Goal: Transaction & Acquisition: Purchase product/service

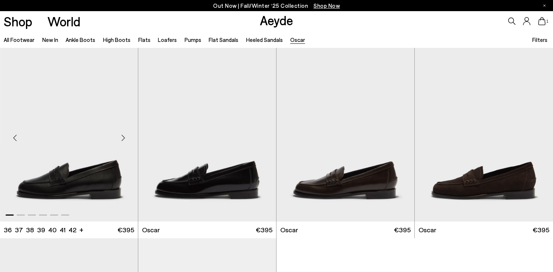
click at [86, 179] on img "1 / 6" at bounding box center [69, 135] width 138 height 174
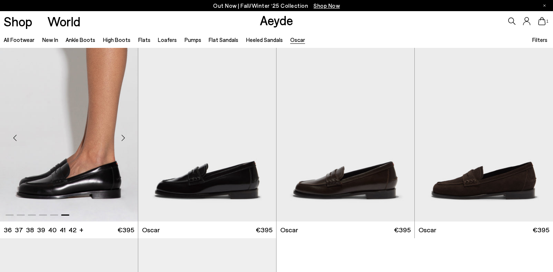
click at [101, 175] on div at bounding box center [69, 135] width 138 height 174
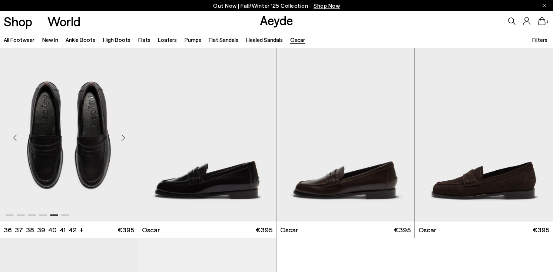
click at [100, 175] on img "5 / 6" at bounding box center [69, 135] width 138 height 174
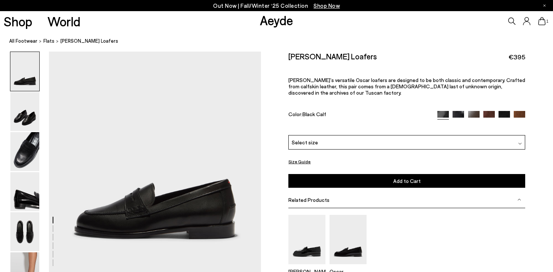
click at [399, 138] on div "Select size" at bounding box center [407, 142] width 237 height 14
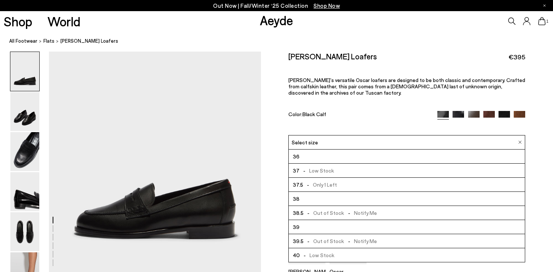
click at [336, 210] on span "- Out of Stock - Notify Me" at bounding box center [340, 212] width 73 height 9
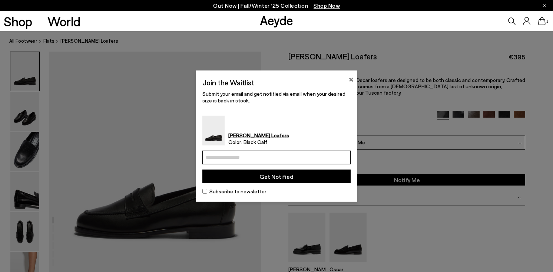
click at [351, 79] on button "×" at bounding box center [351, 78] width 5 height 9
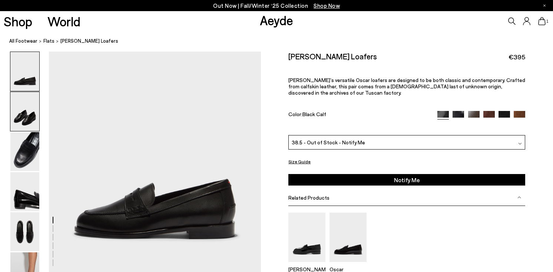
click at [28, 110] on img at bounding box center [24, 111] width 29 height 39
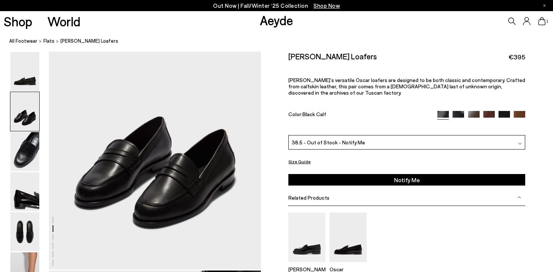
scroll to position [296, 0]
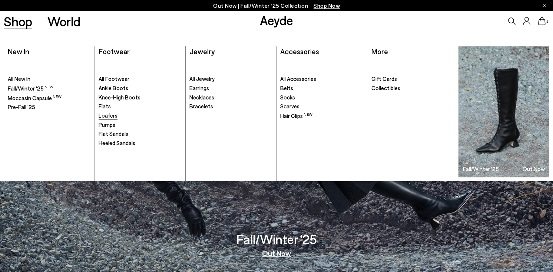
click at [113, 115] on span "Loafers" at bounding box center [108, 115] width 19 height 7
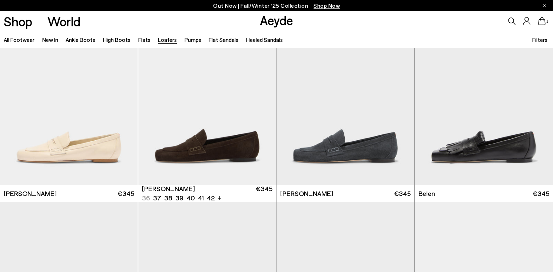
scroll to position [227, 0]
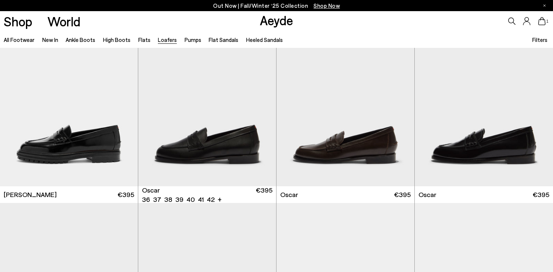
scroll to position [606, 0]
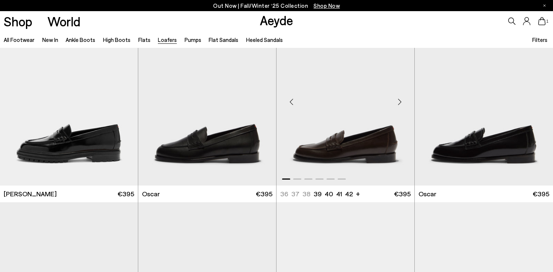
click at [346, 154] on img "1 / 6" at bounding box center [346, 99] width 138 height 174
click at [362, 124] on img "1 / 6" at bounding box center [346, 99] width 138 height 174
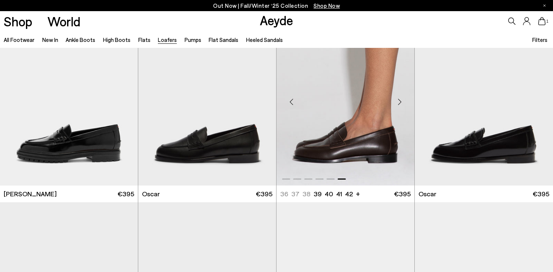
click at [354, 152] on div at bounding box center [346, 99] width 138 height 174
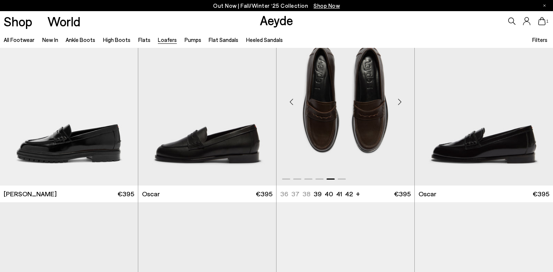
click at [386, 126] on img "5 / 6" at bounding box center [346, 99] width 138 height 174
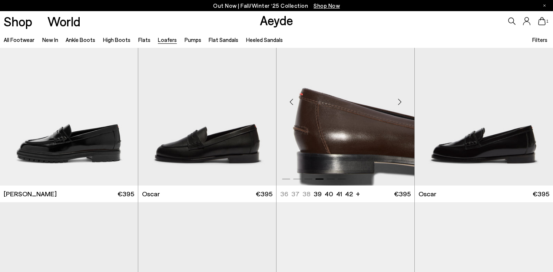
click at [386, 126] on img "4 / 6" at bounding box center [346, 99] width 138 height 174
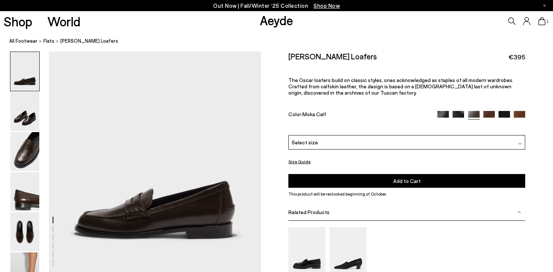
click at [445, 114] on img at bounding box center [443, 116] width 11 height 11
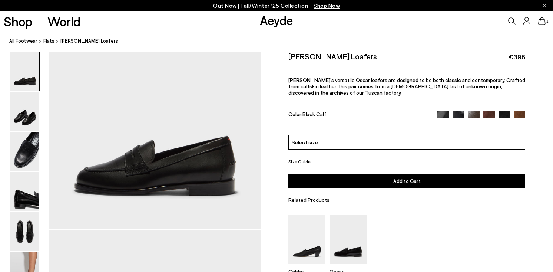
scroll to position [23, 0]
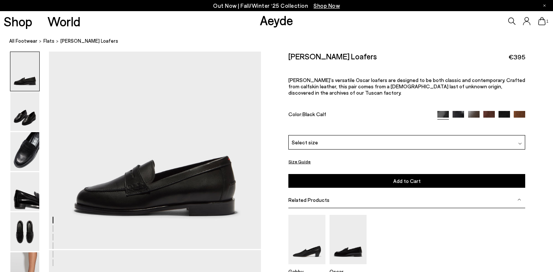
click at [486, 113] on img at bounding box center [489, 116] width 11 height 11
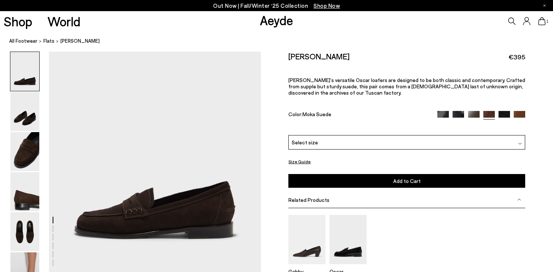
click at [444, 113] on img at bounding box center [443, 116] width 11 height 11
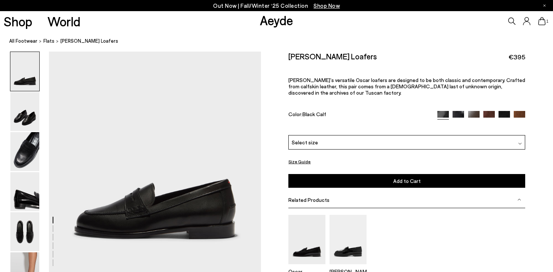
click at [318, 147] on div "Select size" at bounding box center [407, 142] width 237 height 14
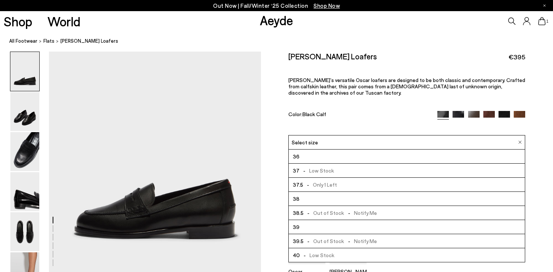
click at [474, 112] on img at bounding box center [473, 116] width 11 height 11
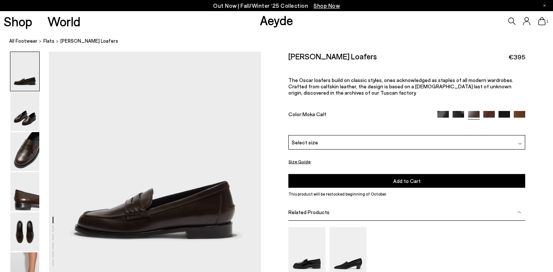
click at [376, 145] on div "Select size" at bounding box center [407, 142] width 237 height 14
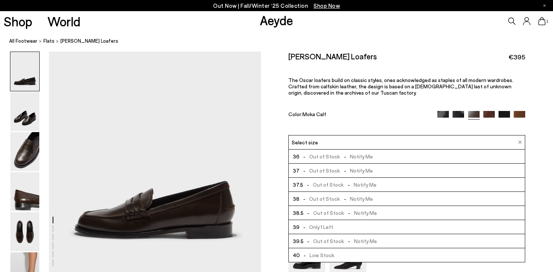
click at [455, 118] on div at bounding box center [482, 115] width 88 height 9
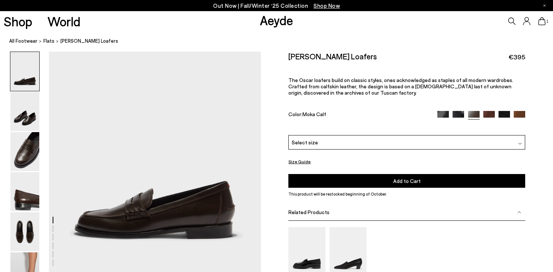
click at [455, 118] on div at bounding box center [482, 115] width 88 height 9
click at [457, 116] on img at bounding box center [458, 116] width 11 height 11
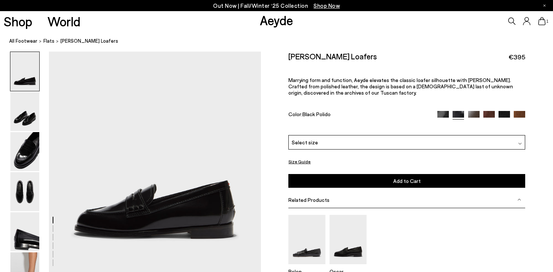
click at [398, 136] on div "Select size" at bounding box center [407, 142] width 237 height 14
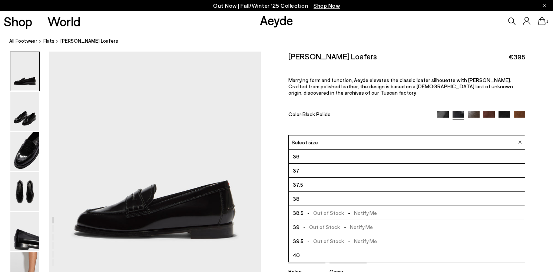
click at [494, 114] on img at bounding box center [489, 116] width 11 height 11
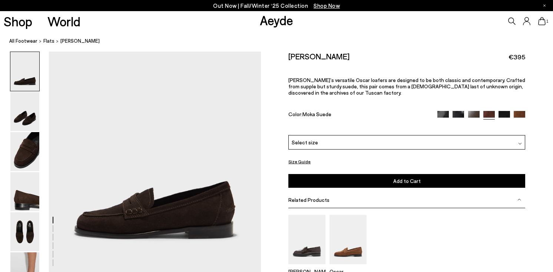
click at [422, 141] on div "Select size" at bounding box center [407, 142] width 237 height 14
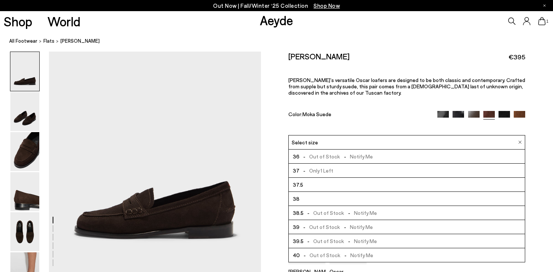
click at [501, 116] on img at bounding box center [504, 116] width 11 height 11
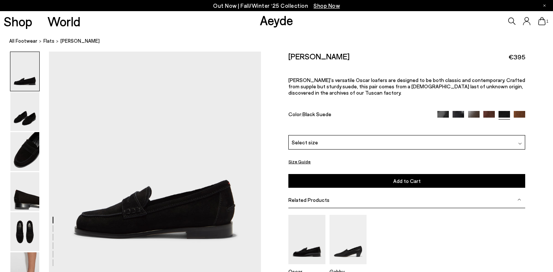
click at [401, 142] on div "Select size" at bounding box center [407, 142] width 237 height 14
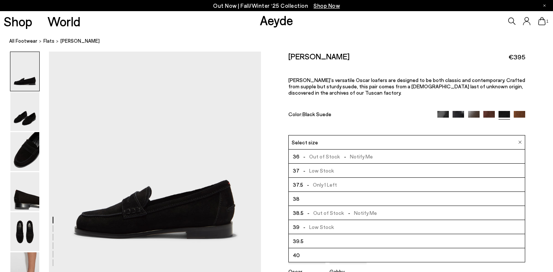
click at [521, 116] on img at bounding box center [519, 116] width 11 height 11
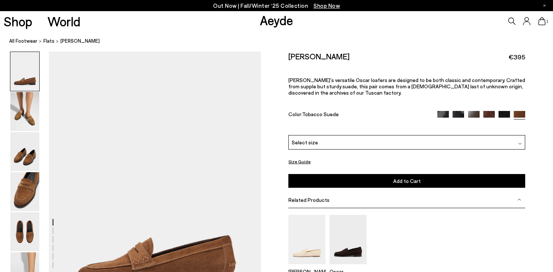
click at [398, 149] on div "Select size" at bounding box center [407, 142] width 237 height 14
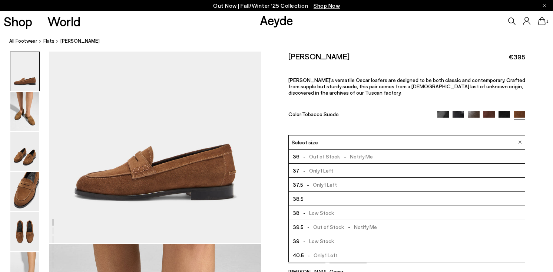
scroll to position [92, 0]
click at [319, 197] on li "38.5" at bounding box center [407, 199] width 236 height 14
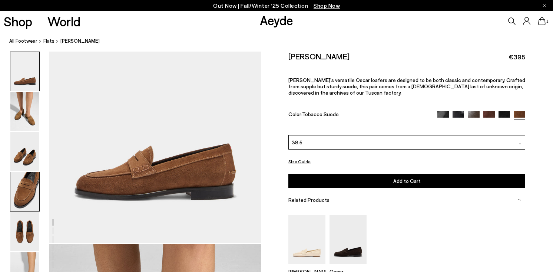
click at [13, 186] on img at bounding box center [24, 191] width 29 height 39
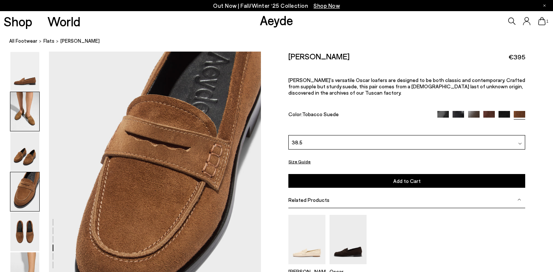
click at [26, 111] on img at bounding box center [24, 111] width 29 height 39
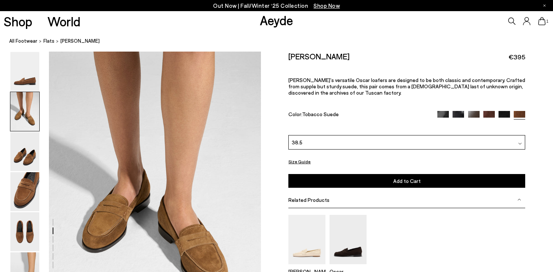
scroll to position [285, 0]
